Goal: Information Seeking & Learning: Find specific fact

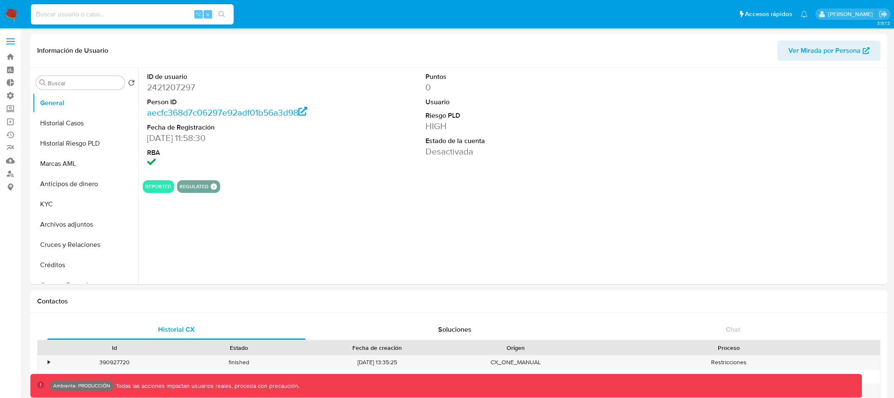
select select "10"
click at [15, 39] on label at bounding box center [10, 42] width 21 height 18
click at [0, 0] on input "checkbox" at bounding box center [0, 0] width 0 height 0
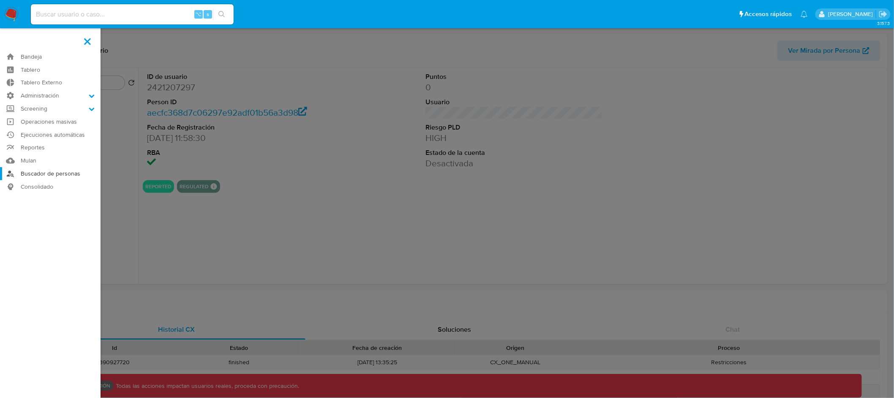
click at [51, 168] on link "Buscador de personas" at bounding box center [50, 173] width 101 height 13
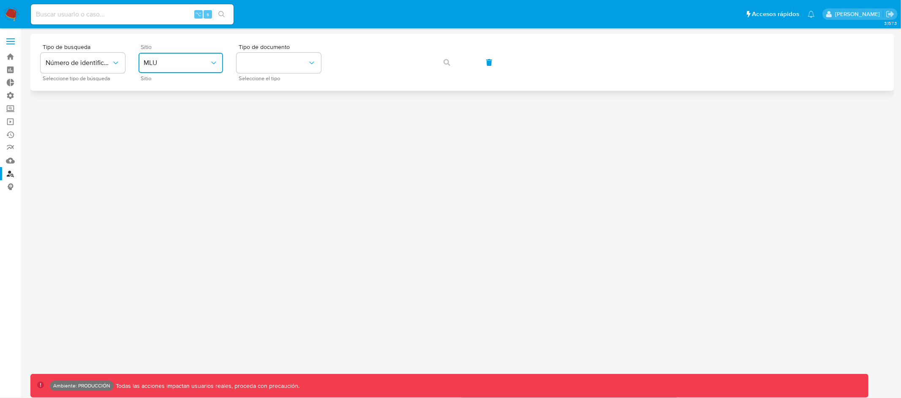
click at [214, 59] on icon "site_id" at bounding box center [213, 63] width 8 height 8
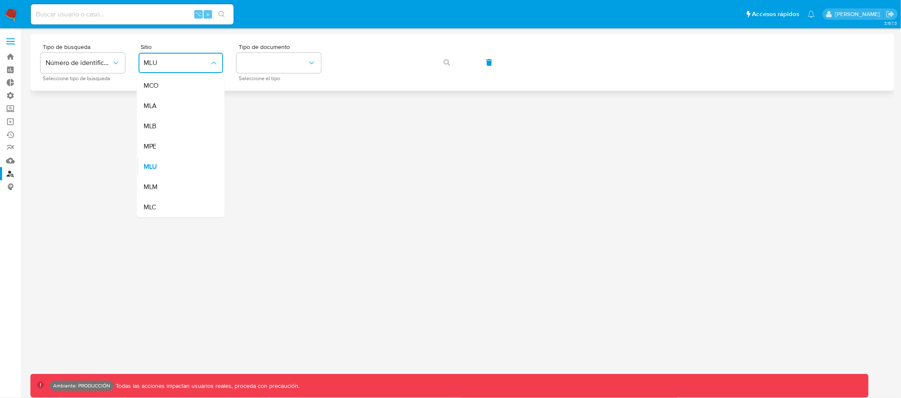
drag, startPoint x: 182, startPoint y: 106, endPoint x: 212, endPoint y: 87, distance: 34.6
click at [182, 106] on div "MLA" at bounding box center [178, 106] width 69 height 20
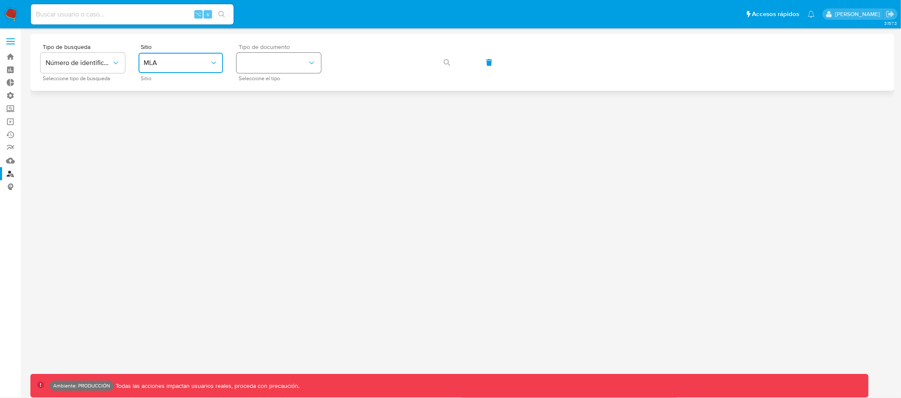
click at [273, 55] on button "identificationType" at bounding box center [279, 63] width 84 height 20
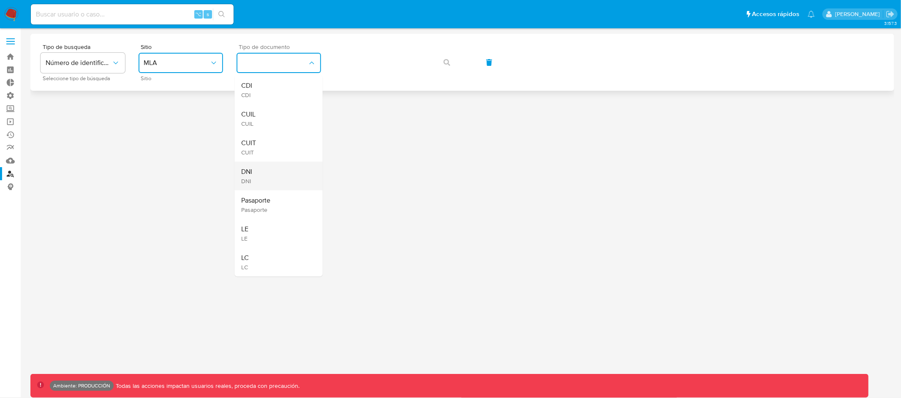
click at [265, 177] on div "DNI DNI" at bounding box center [276, 176] width 69 height 29
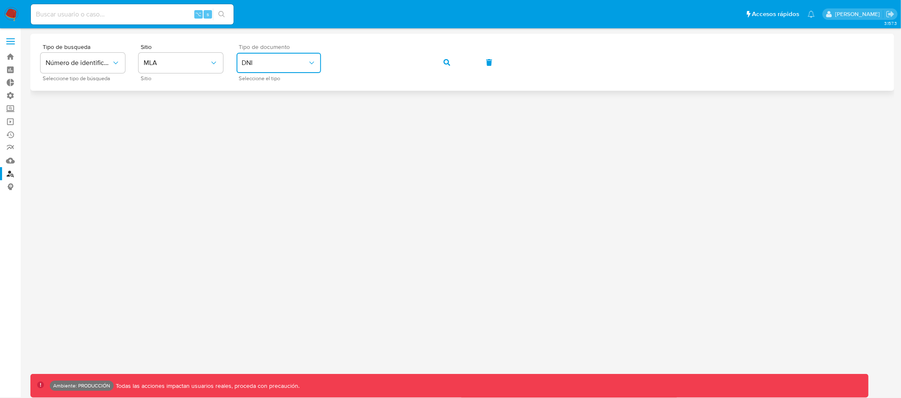
click at [451, 62] on button "button" at bounding box center [446, 62] width 29 height 20
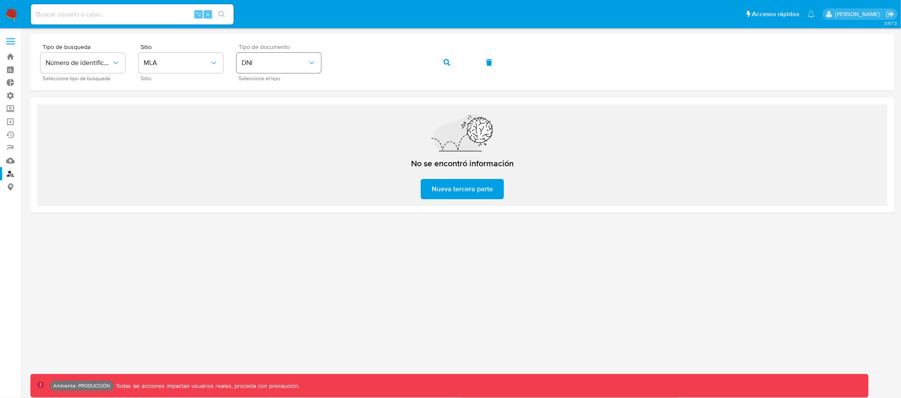
click at [271, 64] on span "DNI" at bounding box center [275, 63] width 66 height 8
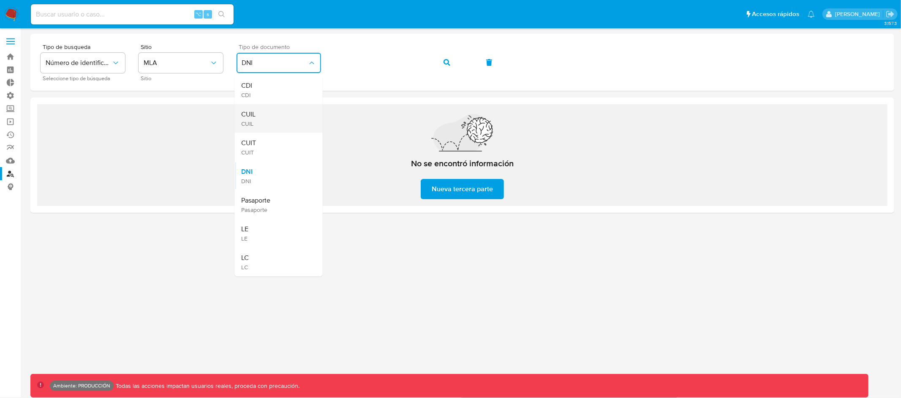
click at [267, 118] on div "CUIL CUIL" at bounding box center [276, 118] width 69 height 29
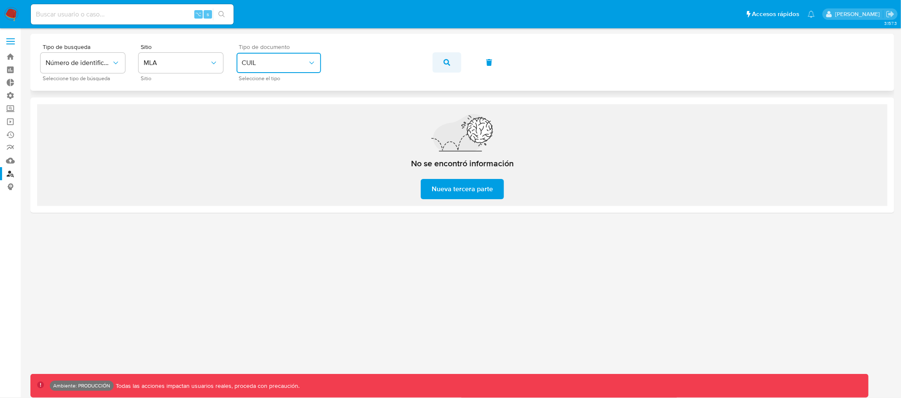
click at [446, 61] on icon "button" at bounding box center [446, 62] width 7 height 7
click at [292, 60] on span "CUIL" at bounding box center [275, 63] width 66 height 8
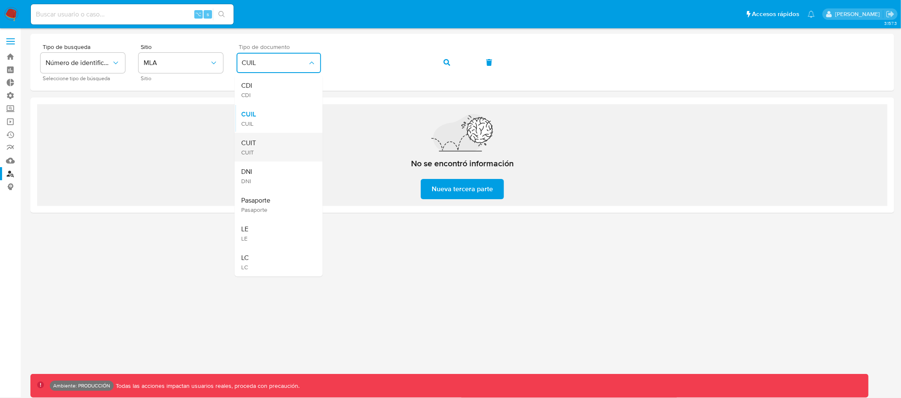
click at [275, 141] on div "CUIT CUIT" at bounding box center [276, 147] width 69 height 29
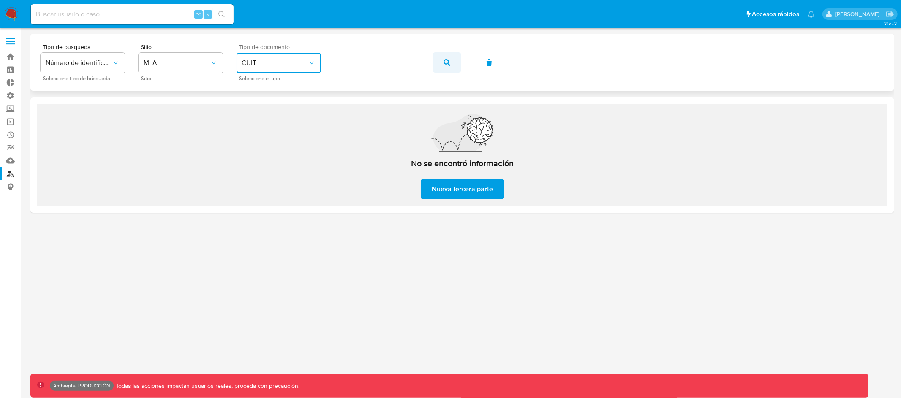
click at [446, 59] on icon "button" at bounding box center [446, 62] width 7 height 7
click at [62, 13] on input at bounding box center [132, 14] width 203 height 11
click at [109, 15] on input "pablo@ferrarioneumatico.com.ar" at bounding box center [132, 14] width 203 height 11
type input "pablo@ferrarioneumaticos.com.ar"
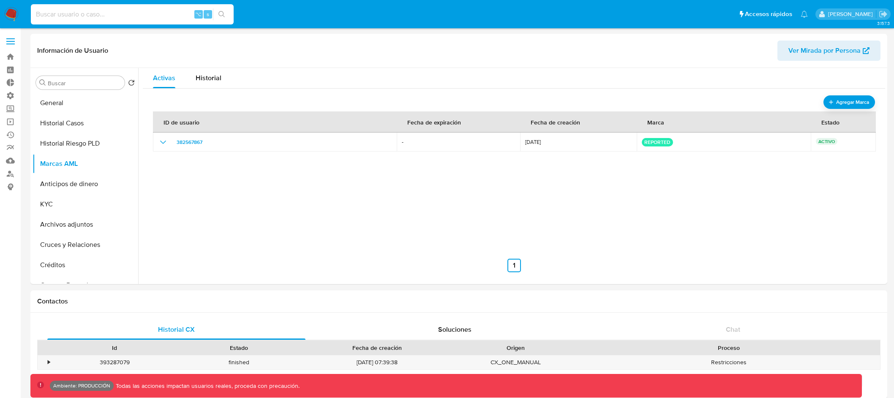
select select "10"
type input "[EMAIL_ADDRESS][DOMAIN_NAME]"
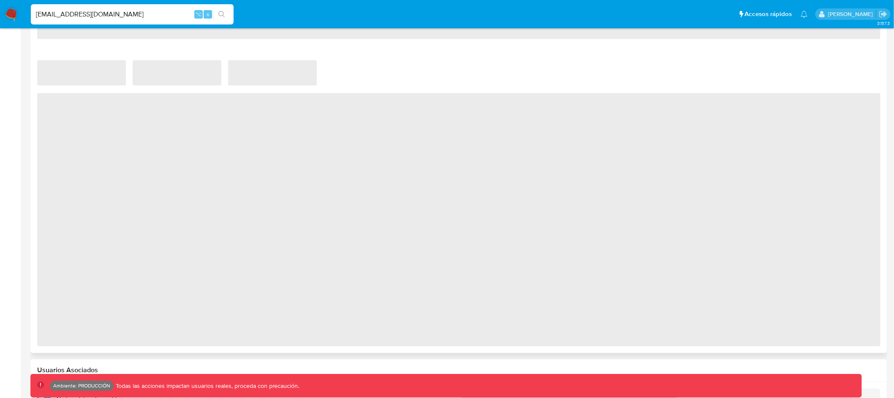
select select "10"
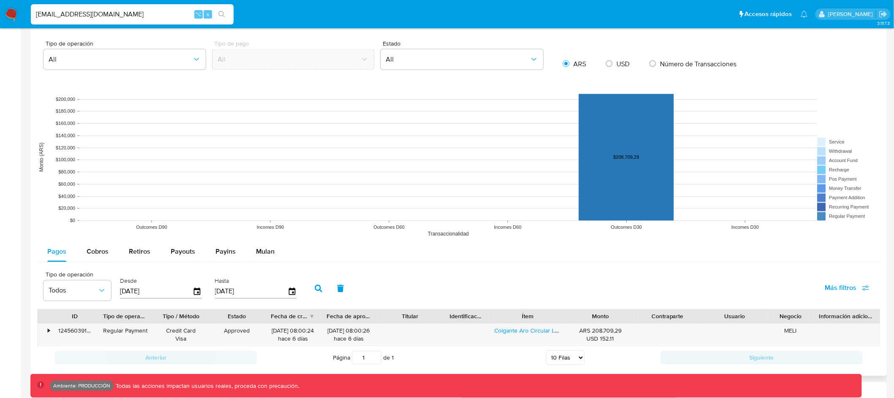
scroll to position [627, 0]
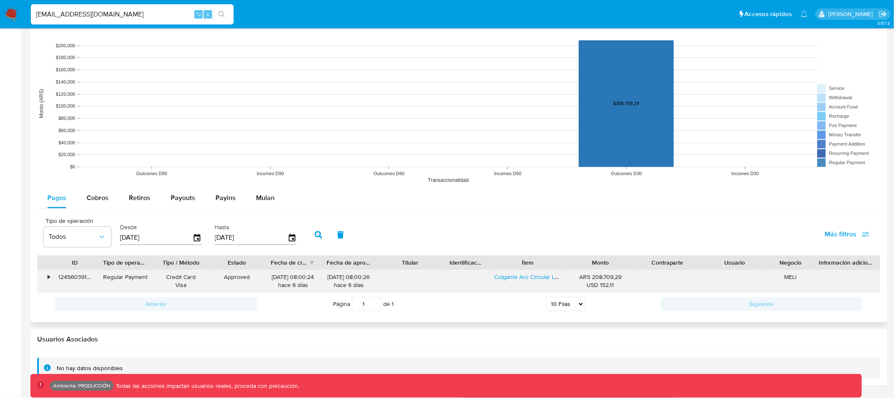
click at [49, 276] on div "•" at bounding box center [49, 278] width 2 height 8
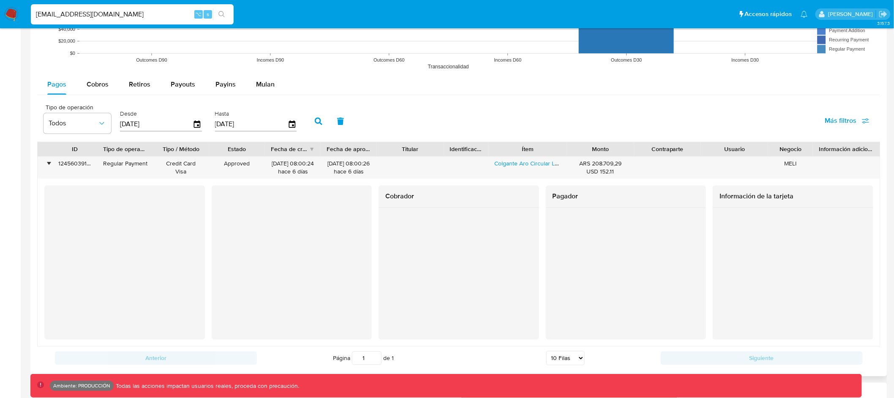
scroll to position [795, 0]
